Goal: Information Seeking & Learning: Learn about a topic

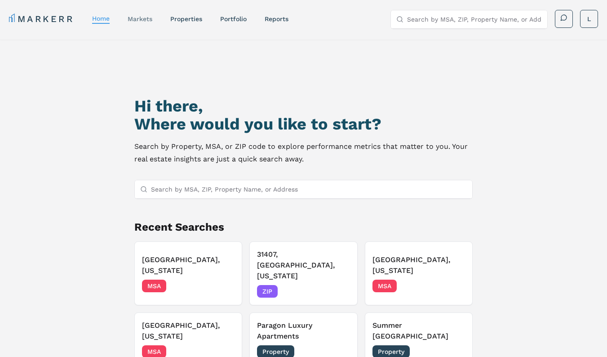
click at [146, 18] on link "markets" at bounding box center [140, 18] width 25 height 7
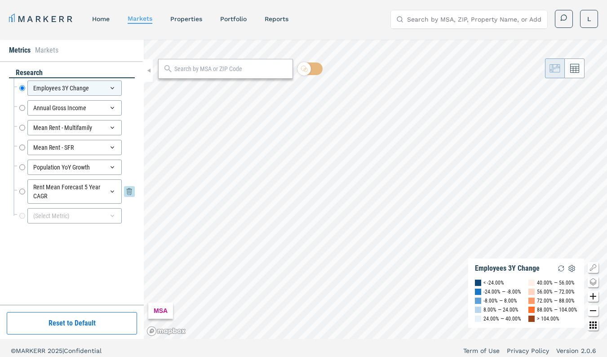
click at [21, 190] on input "Rent Mean Forecast 5 Year CAGR" at bounding box center [22, 191] width 6 height 24
radio input "false"
radio input "true"
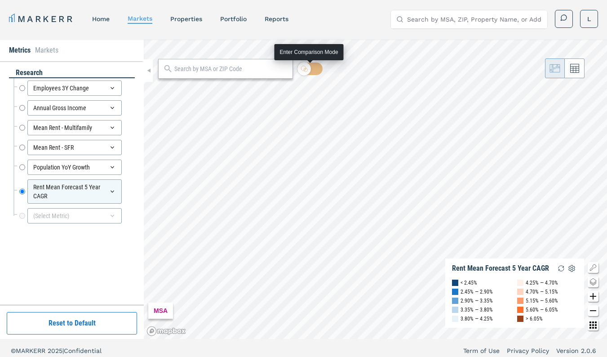
click at [318, 65] on div "MSA Rent Mean Forecast 5 Year CAGR < 2.45% 2.45% — 2.90% 2.90% — 3.35% 3.35% — …" at bounding box center [375, 189] width 463 height 299
